Goal: Information Seeking & Learning: Learn about a topic

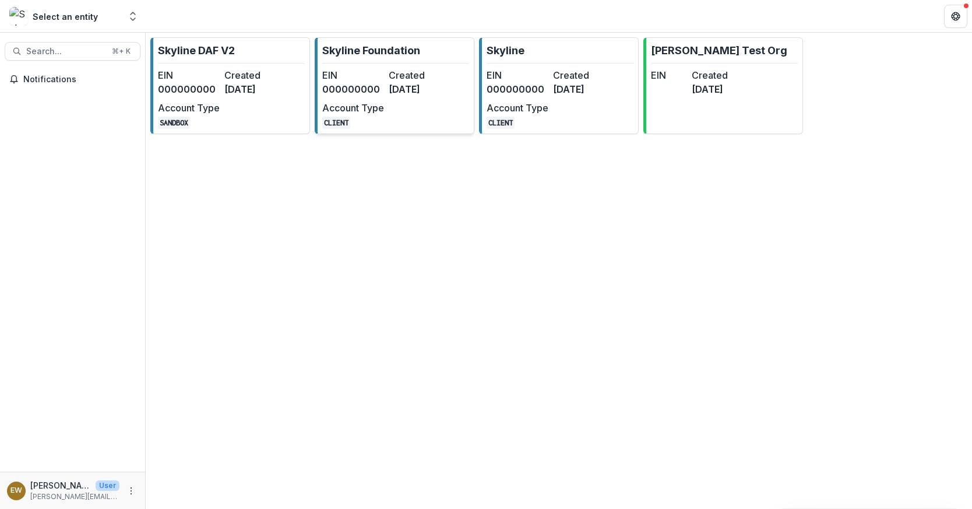
click at [421, 83] on dd "[DATE]" at bounding box center [420, 89] width 62 height 14
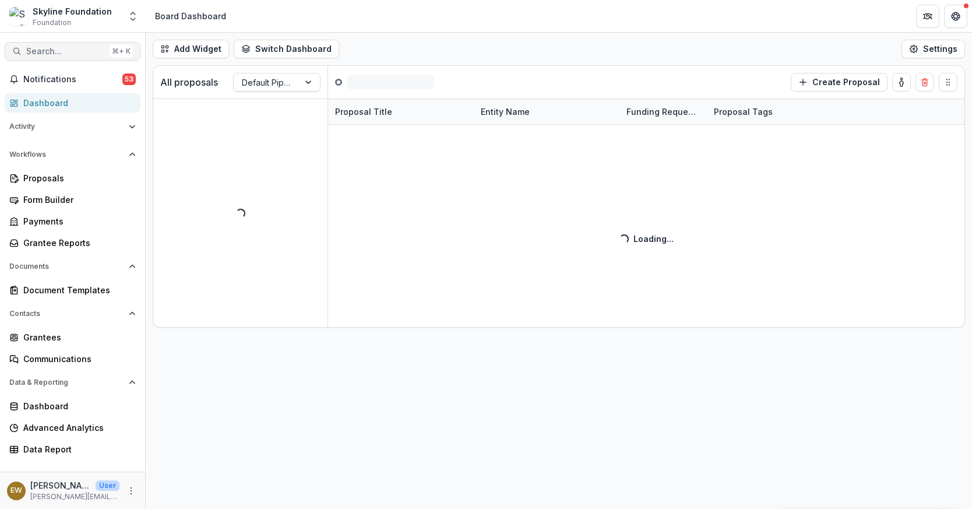
click at [54, 57] on button "Search... ⌘ + K" at bounding box center [73, 51] width 136 height 19
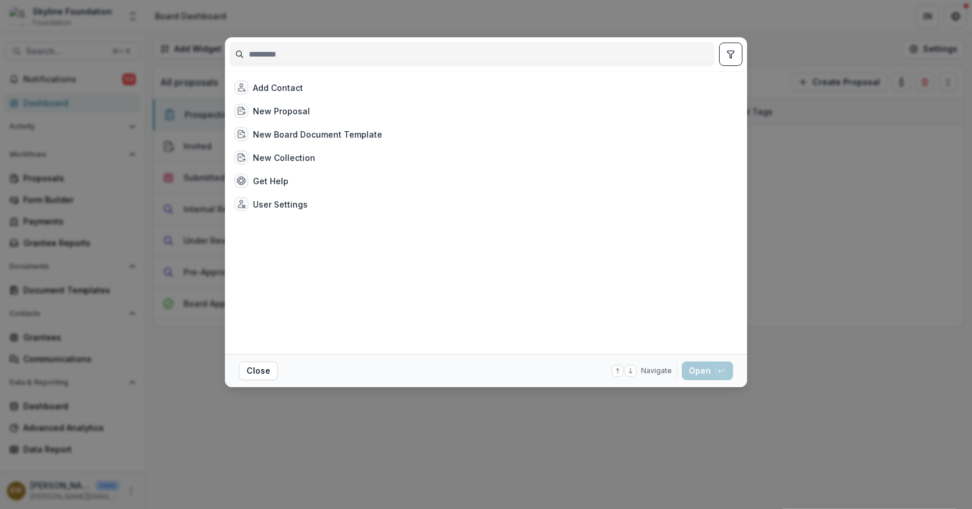
click at [160, 116] on div "Add Contact New Proposal New Board Document Template New Collection Get Help Us…" at bounding box center [486, 254] width 972 height 509
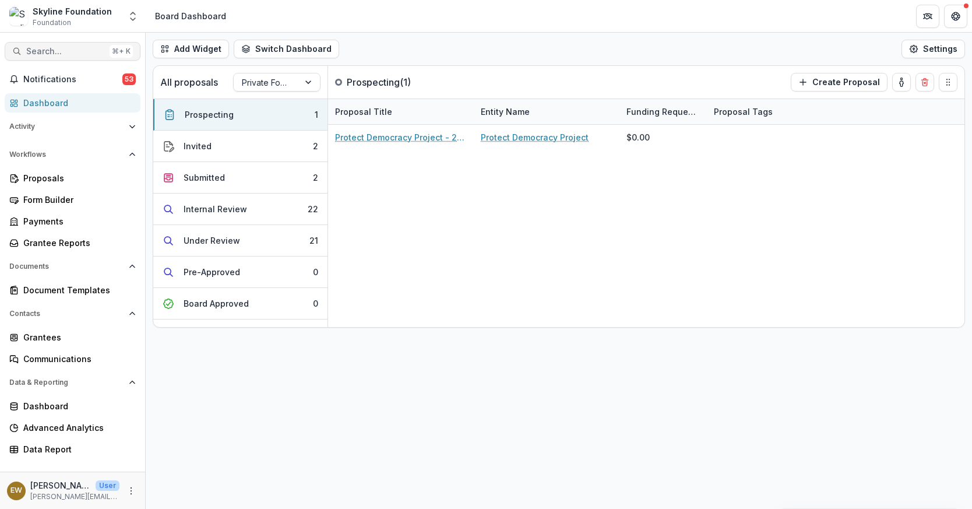
click at [94, 52] on span "Search..." at bounding box center [65, 52] width 79 height 10
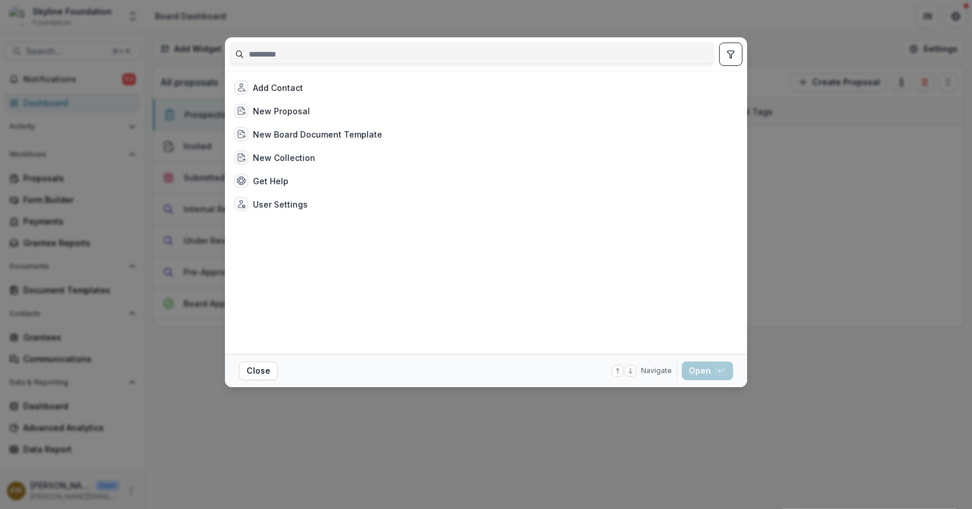
click at [292, 55] on input at bounding box center [472, 54] width 484 height 19
type input "*"
click at [139, 129] on div "Add Contact New Proposal New Board Document Template New Collection Get Help Us…" at bounding box center [486, 254] width 972 height 509
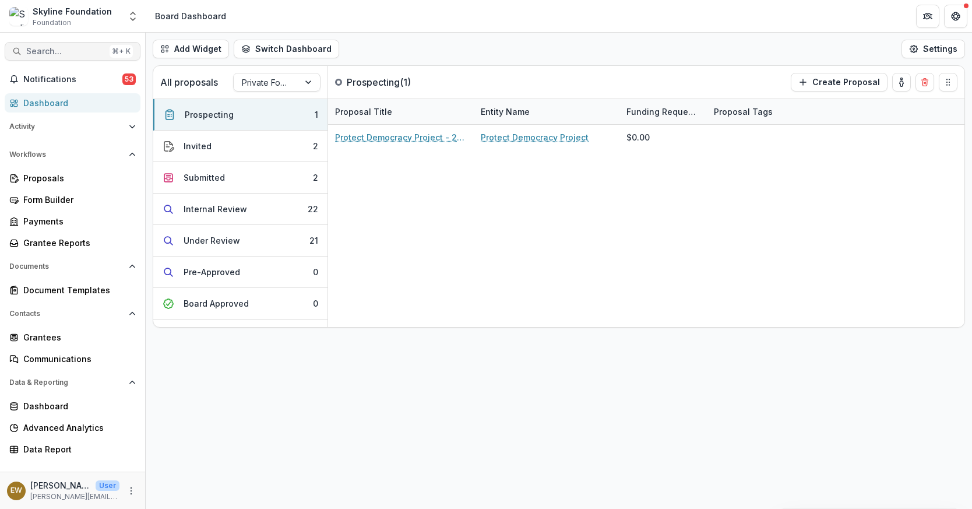
click at [79, 48] on span "Search..." at bounding box center [65, 52] width 79 height 10
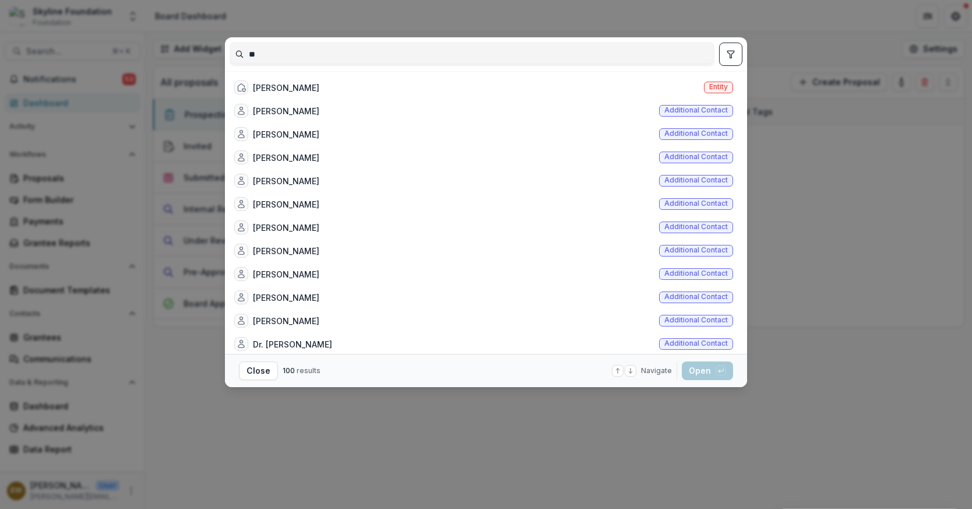
type input "*"
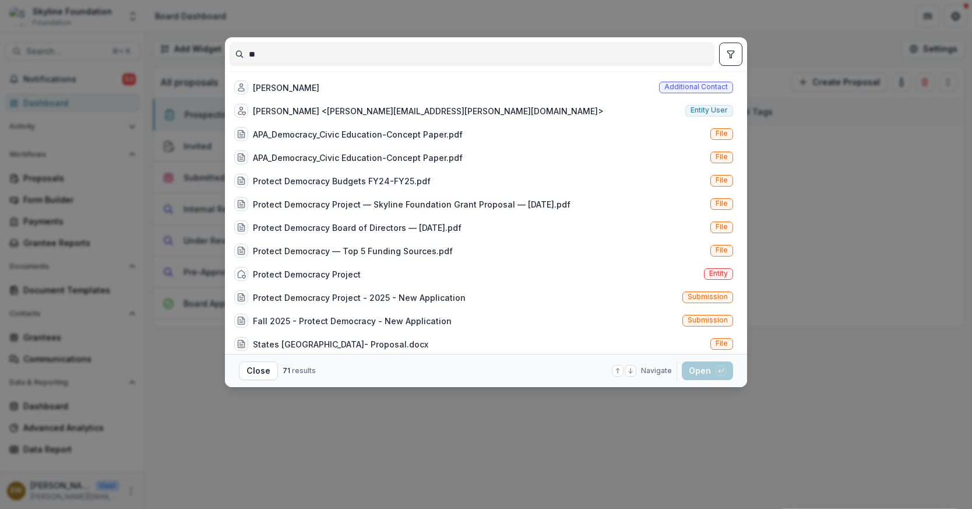
type input "*"
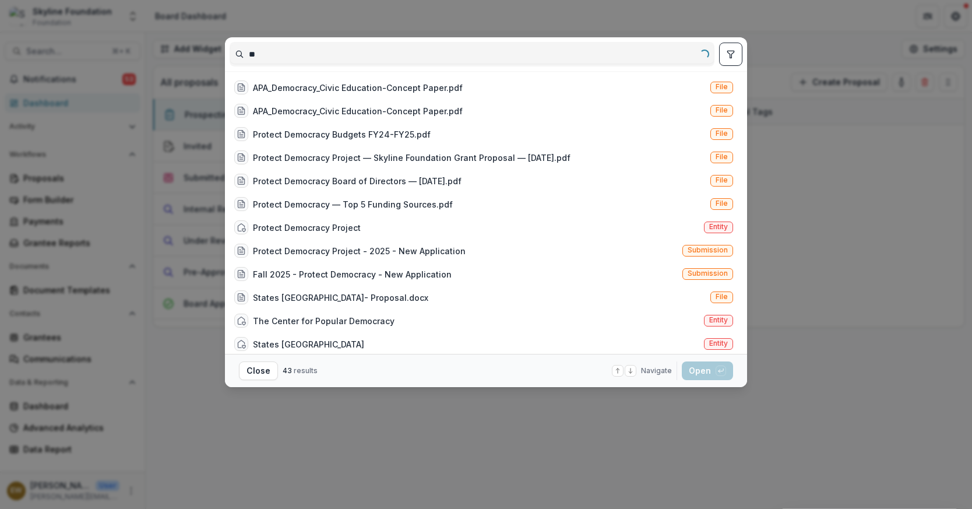
type input "*"
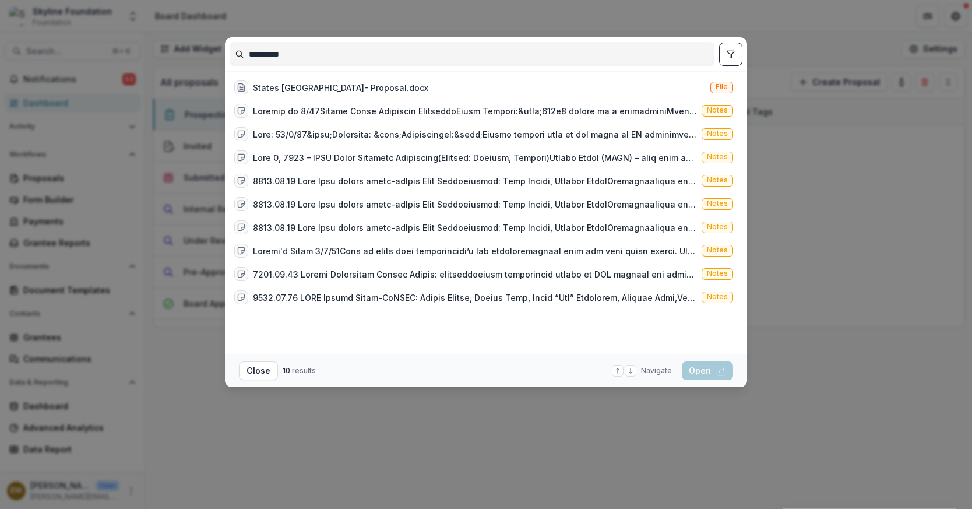
click at [297, 51] on input "**********" at bounding box center [472, 54] width 484 height 19
type input "*"
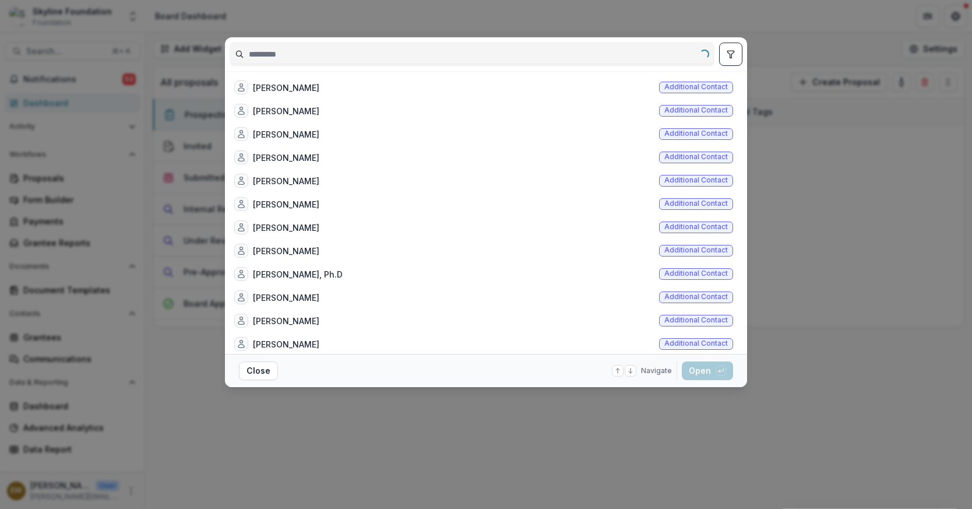
type input "*"
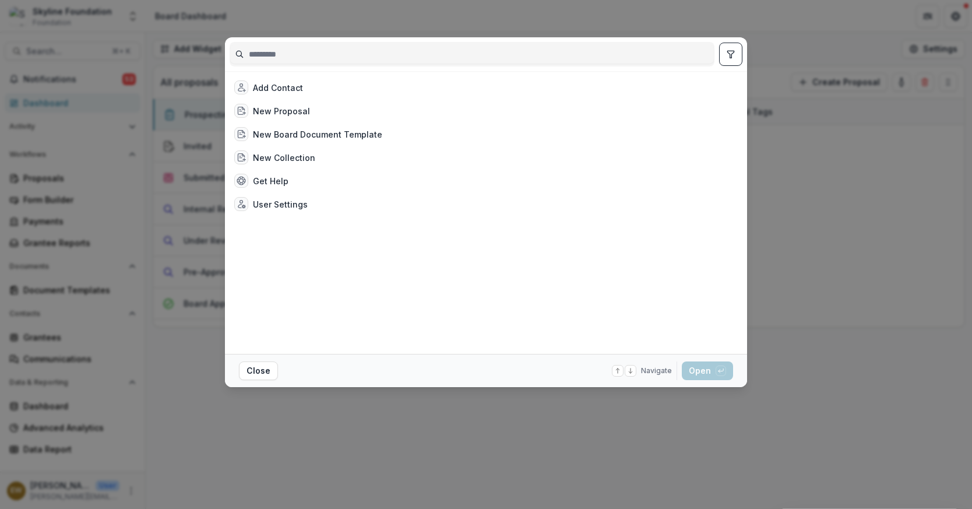
click at [308, 29] on div "Add Contact New Proposal New Board Document Template New Collection Get Help Us…" at bounding box center [486, 254] width 972 height 509
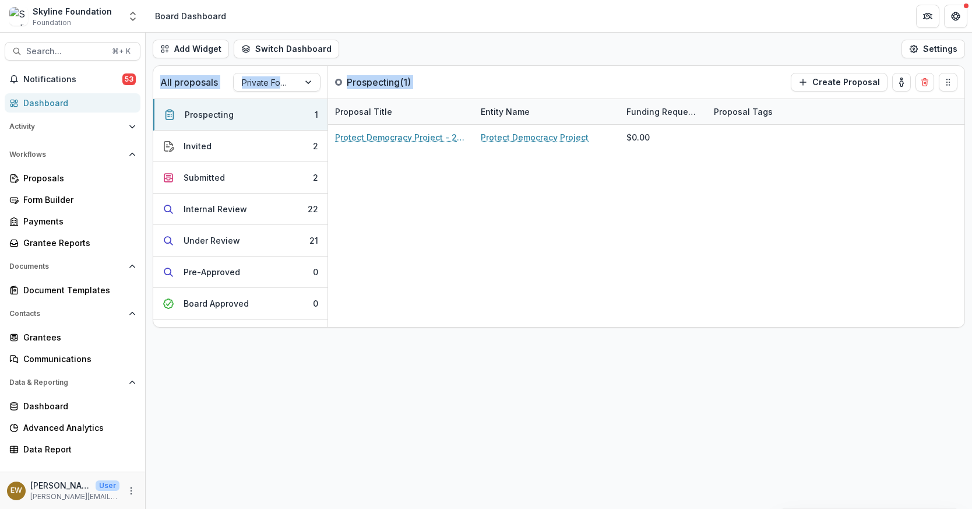
drag, startPoint x: 542, startPoint y: 255, endPoint x: 811, endPoint y: 417, distance: 312.9
click at [792, 404] on div "Add Widget Switch Dashboard Board Dashboard Climate Dashboard Default Education…" at bounding box center [559, 271] width 826 height 476
drag, startPoint x: 773, startPoint y: 360, endPoint x: 670, endPoint y: 364, distance: 102.6
click at [675, 399] on div "Add Widget Switch Dashboard Board Dashboard Climate Dashboard Default Education…" at bounding box center [559, 271] width 826 height 476
drag, startPoint x: 566, startPoint y: 49, endPoint x: 640, endPoint y: 449, distance: 407.1
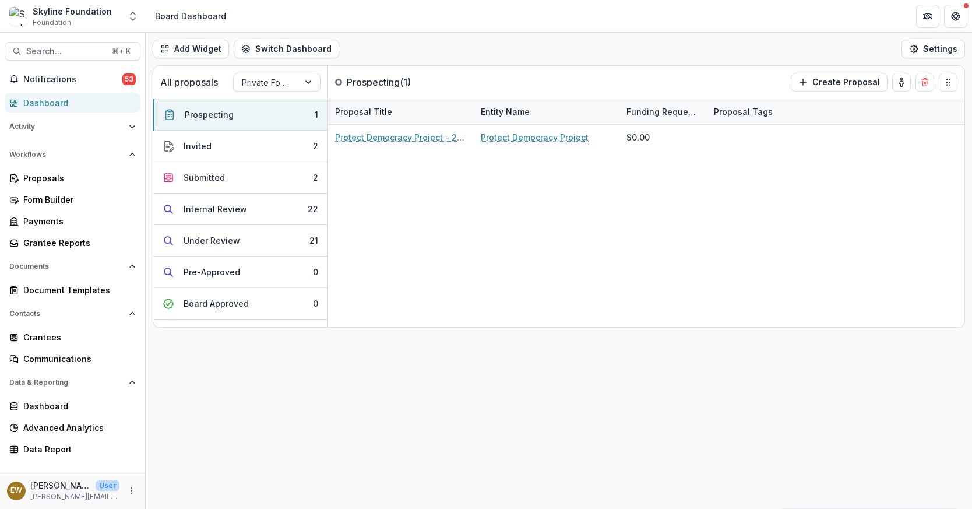
click at [640, 449] on div "Add Widget Switch Dashboard Board Dashboard Climate Dashboard Default Education…" at bounding box center [559, 271] width 826 height 476
click at [664, 387] on div "Add Widget Switch Dashboard Board Dashboard Climate Dashboard Default Education…" at bounding box center [559, 271] width 826 height 476
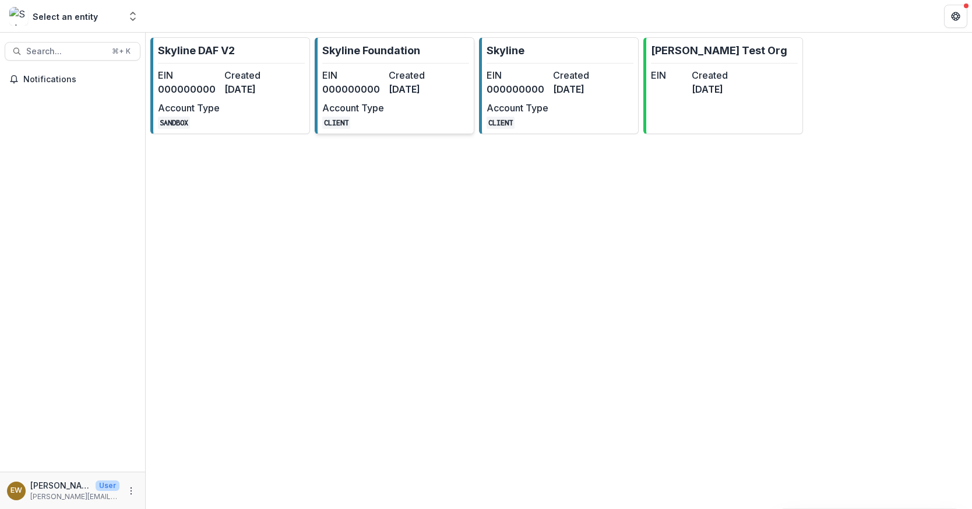
click at [377, 93] on dd "000000000" at bounding box center [353, 89] width 62 height 14
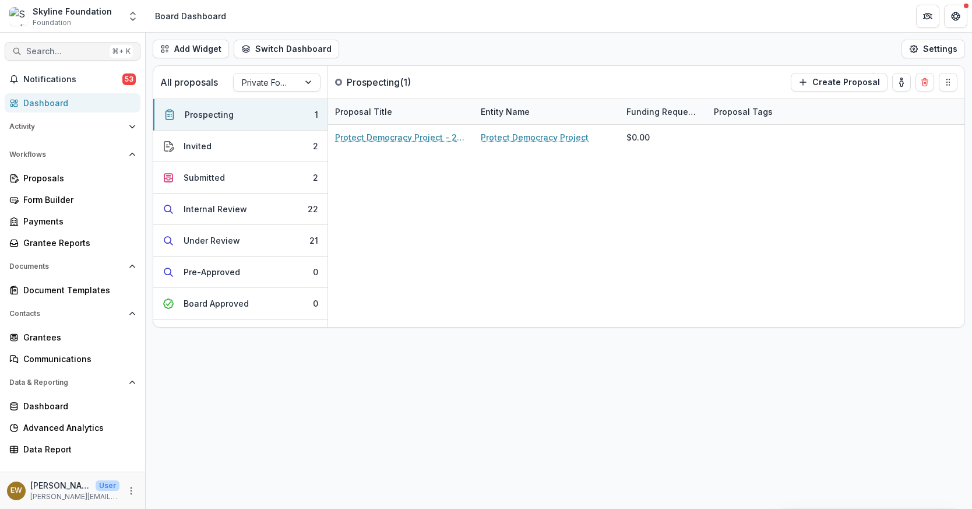
click at [66, 43] on button "Search... ⌘ + K" at bounding box center [73, 51] width 136 height 19
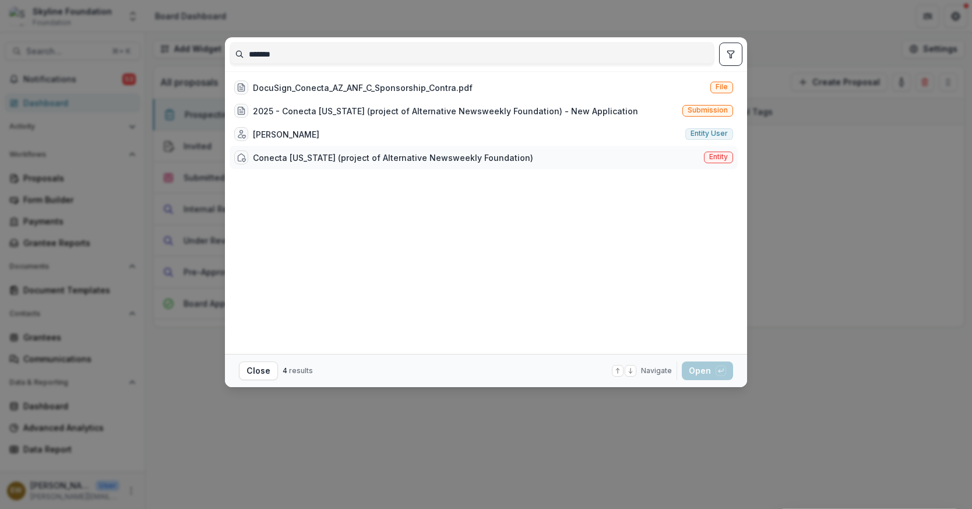
type input "*******"
click at [358, 162] on div "Conecta [US_STATE] (project of Alternative Newsweekly Foundation)" at bounding box center [393, 157] width 280 height 12
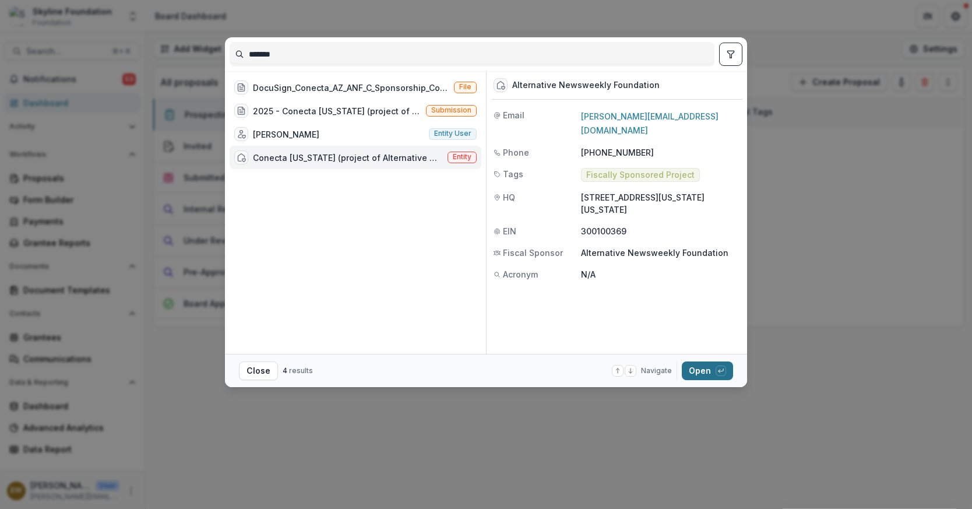
click at [716, 368] on div "button" at bounding box center [721, 370] width 10 height 10
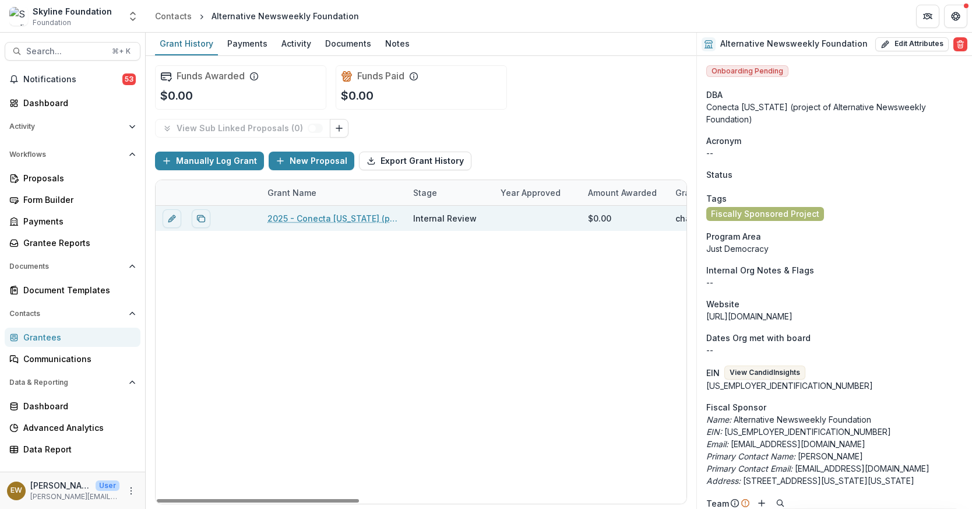
click at [313, 212] on link "2025 - Conecta [US_STATE] (project of Alternative Newsweekly Foundation) - New …" at bounding box center [333, 218] width 132 height 12
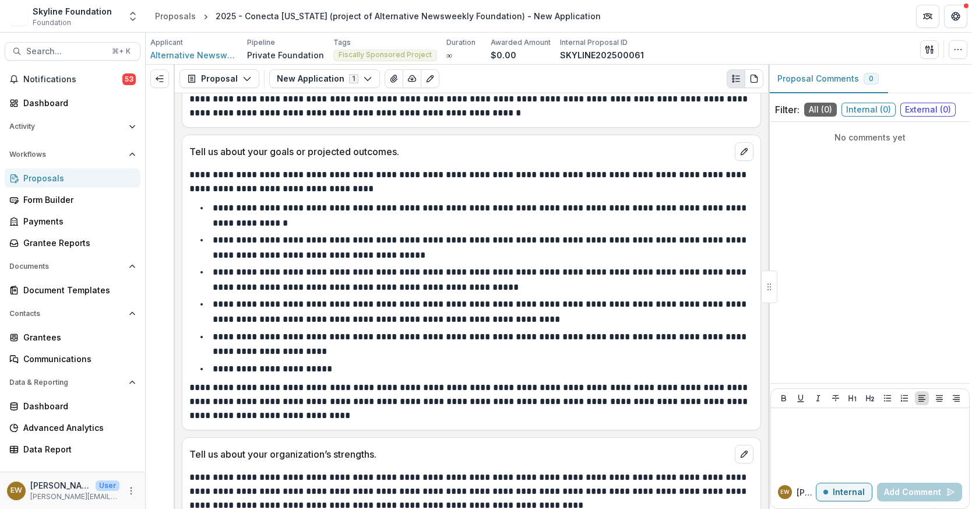
scroll to position [3444, 0]
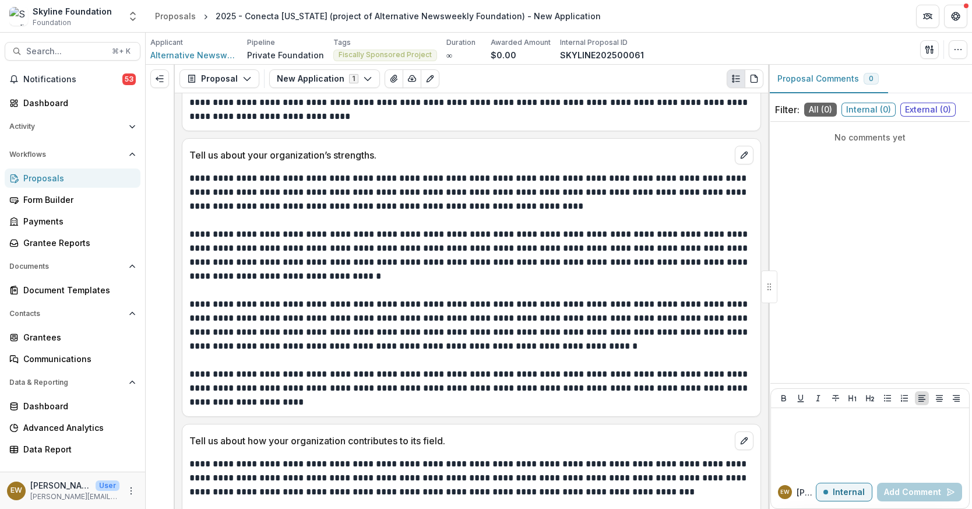
click at [196, 196] on p "**********" at bounding box center [469, 199] width 561 height 56
click at [197, 196] on p "**********" at bounding box center [469, 199] width 561 height 56
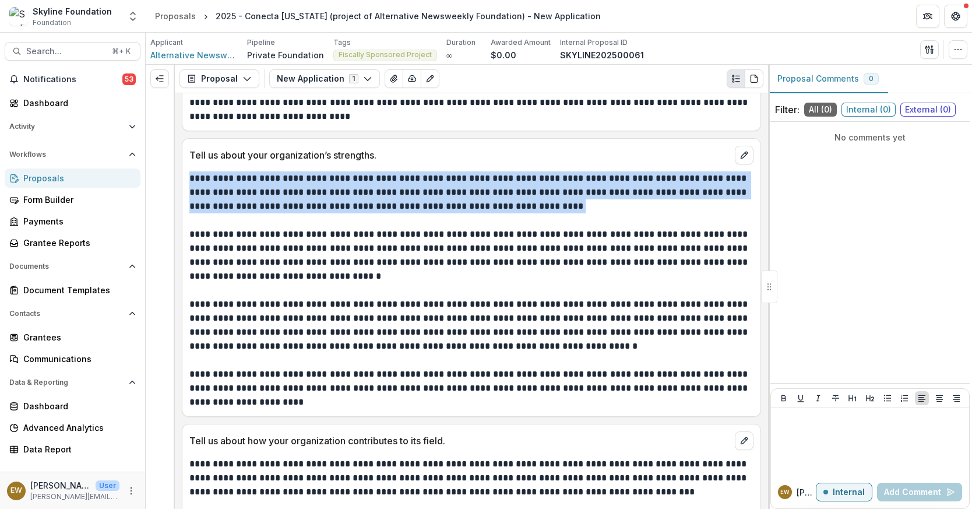
drag, startPoint x: 197, startPoint y: 196, endPoint x: 523, endPoint y: 415, distance: 393.4
click at [521, 418] on div "**********" at bounding box center [471, 300] width 593 height 415
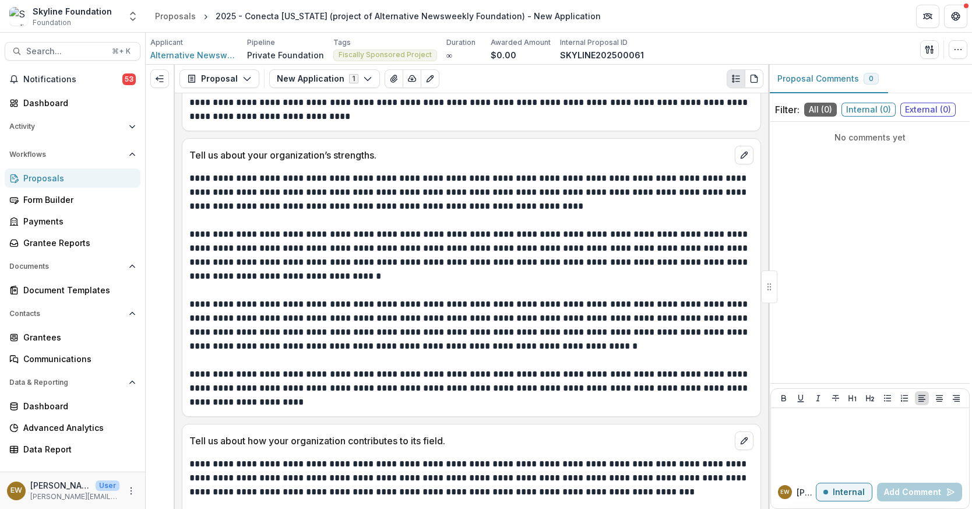
click at [489, 383] on p "**********" at bounding box center [469, 388] width 561 height 42
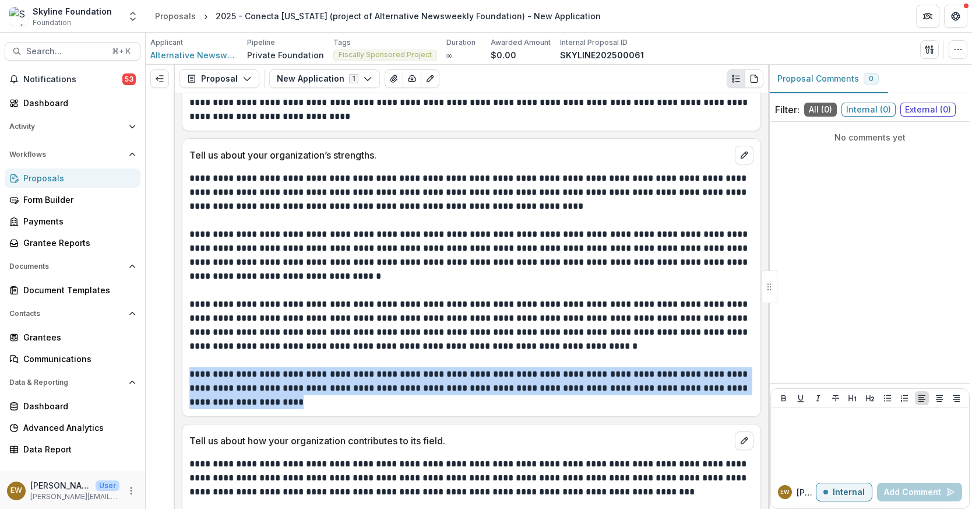
click at [489, 383] on p "**********" at bounding box center [469, 388] width 561 height 42
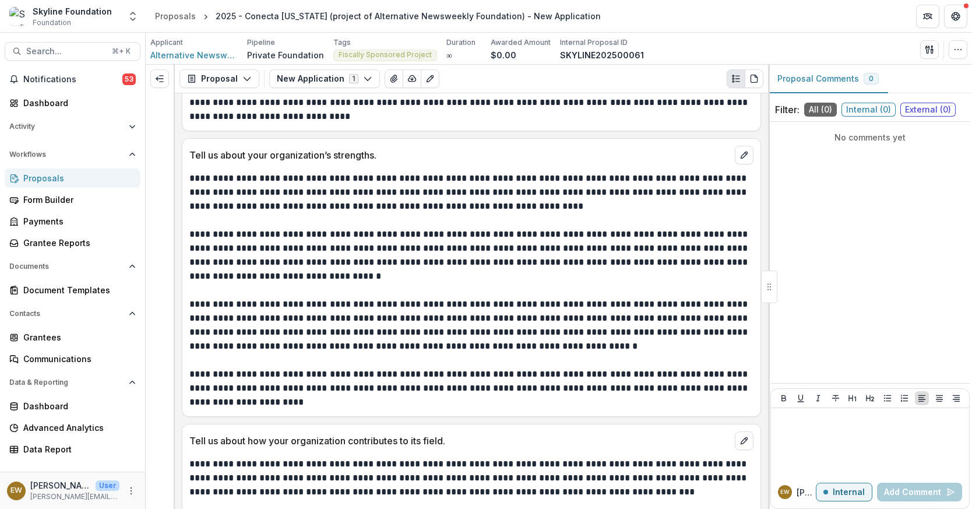
click at [362, 221] on p "**********" at bounding box center [469, 199] width 561 height 56
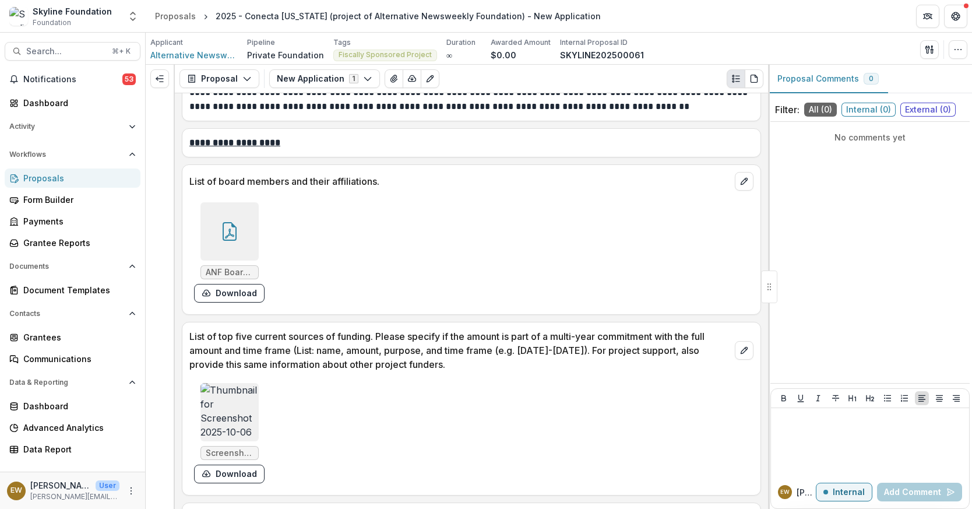
scroll to position [4797, 0]
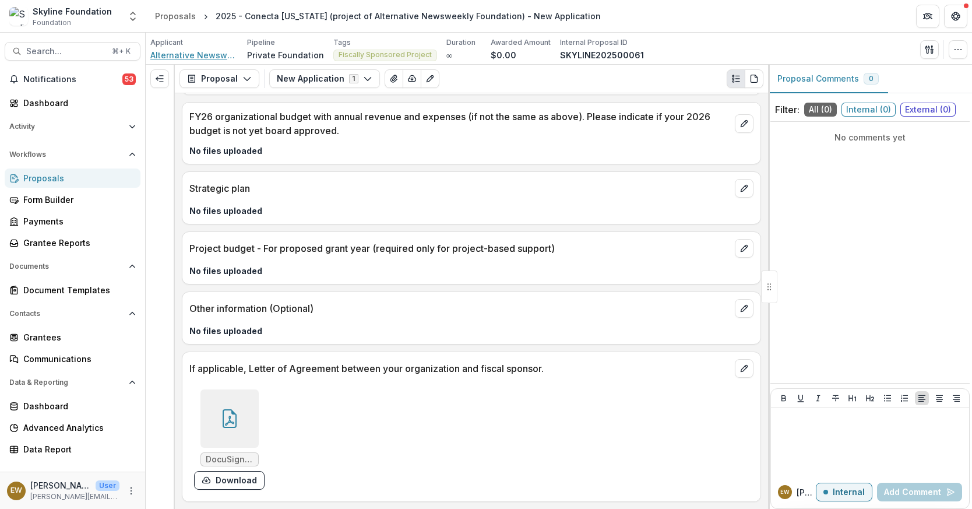
click at [212, 58] on span "Alternative Newsweekly Foundation" at bounding box center [193, 55] width 87 height 12
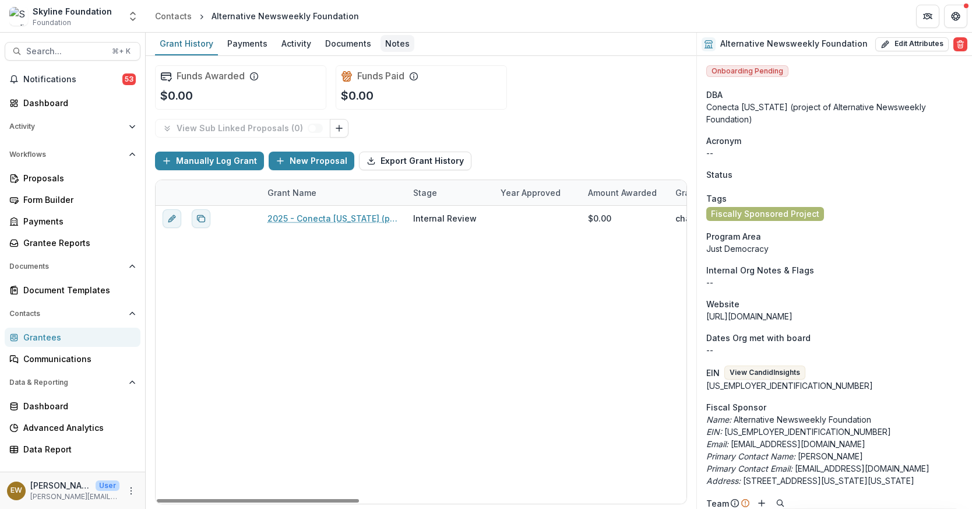
click at [392, 47] on div "Notes" at bounding box center [397, 43] width 34 height 17
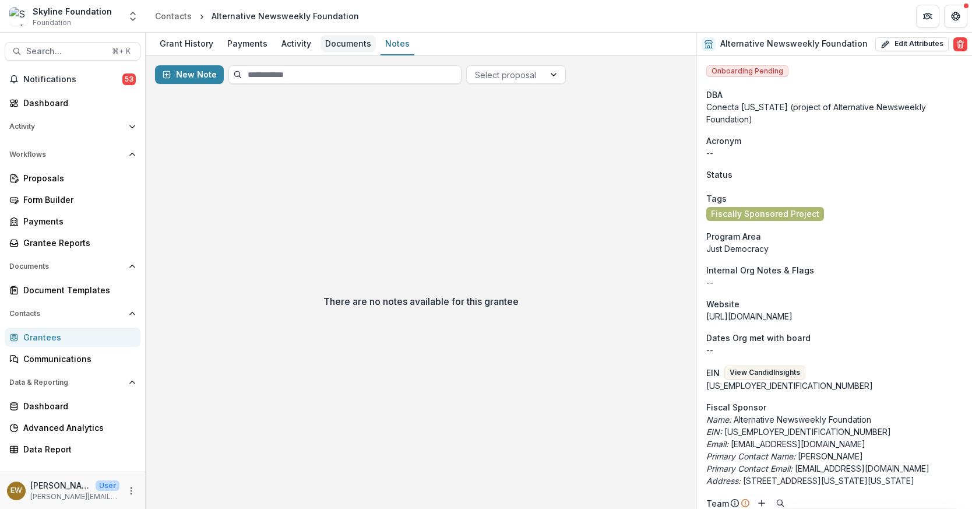
click at [353, 44] on div "Documents" at bounding box center [347, 43] width 55 height 17
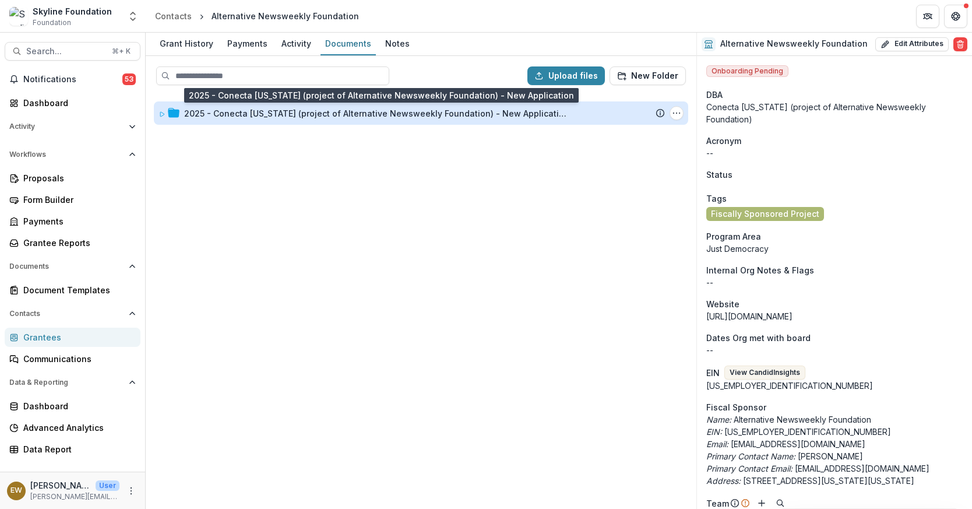
click at [281, 114] on div "2025 - Conecta [US_STATE] (project of Alternative Newsweekly Foundation) - New …" at bounding box center [376, 113] width 385 height 12
